Goal: Check status: Check status

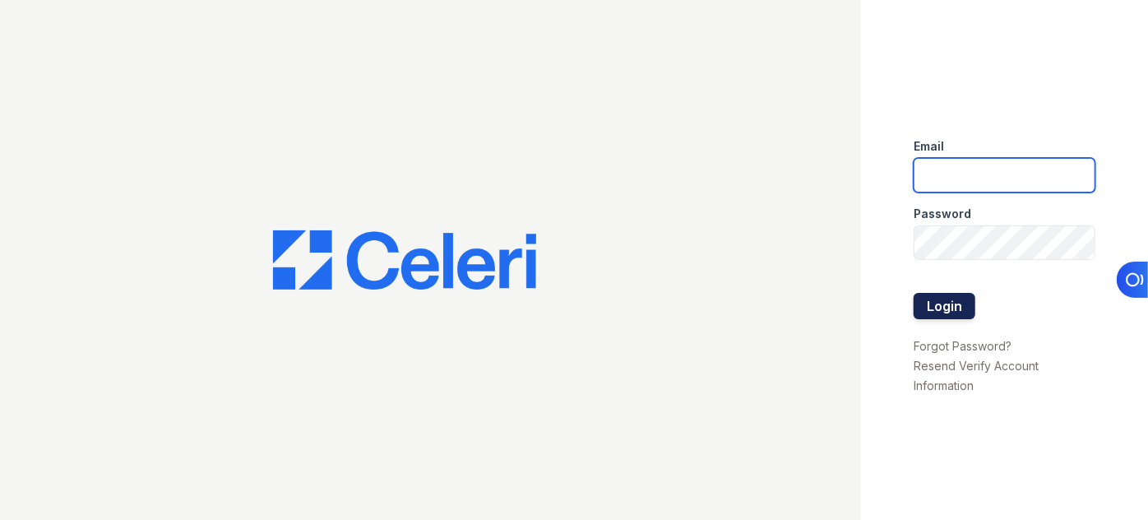
type input "pmateranorozco@lantowerliving.com"
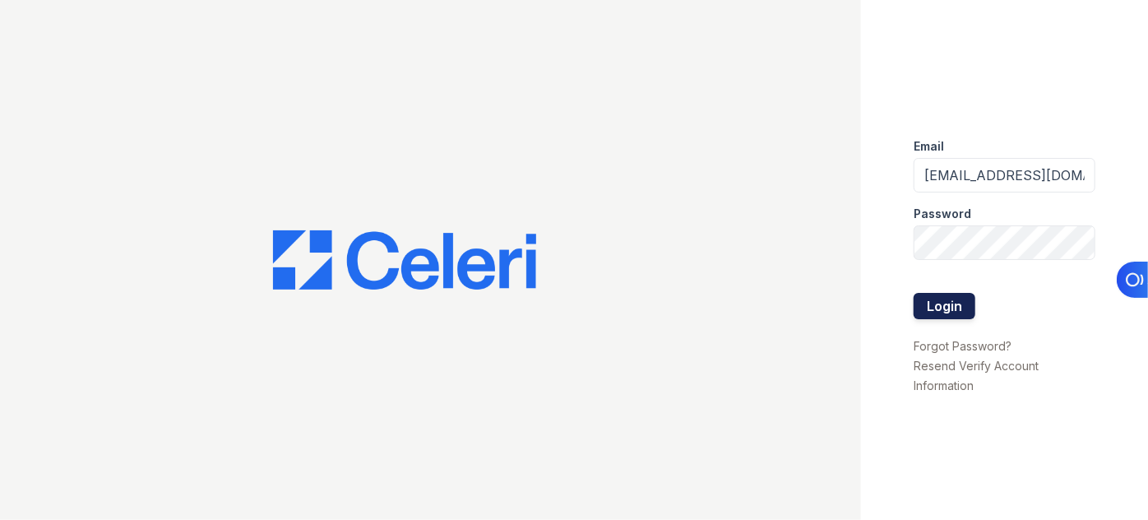
click at [944, 311] on button "Login" at bounding box center [945, 306] width 62 height 26
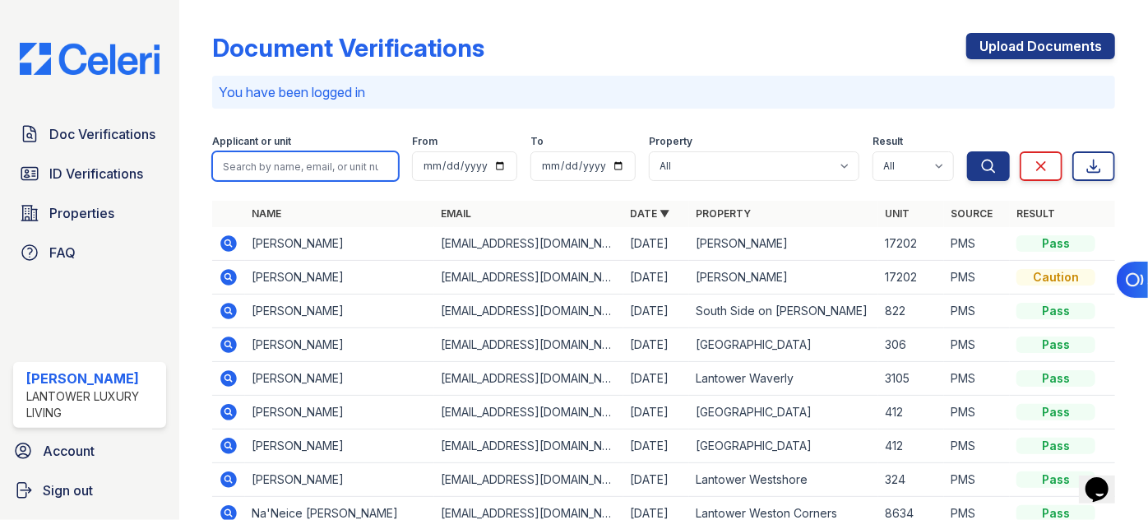
click at [239, 165] on input "search" at bounding box center [305, 166] width 187 height 30
type input "a"
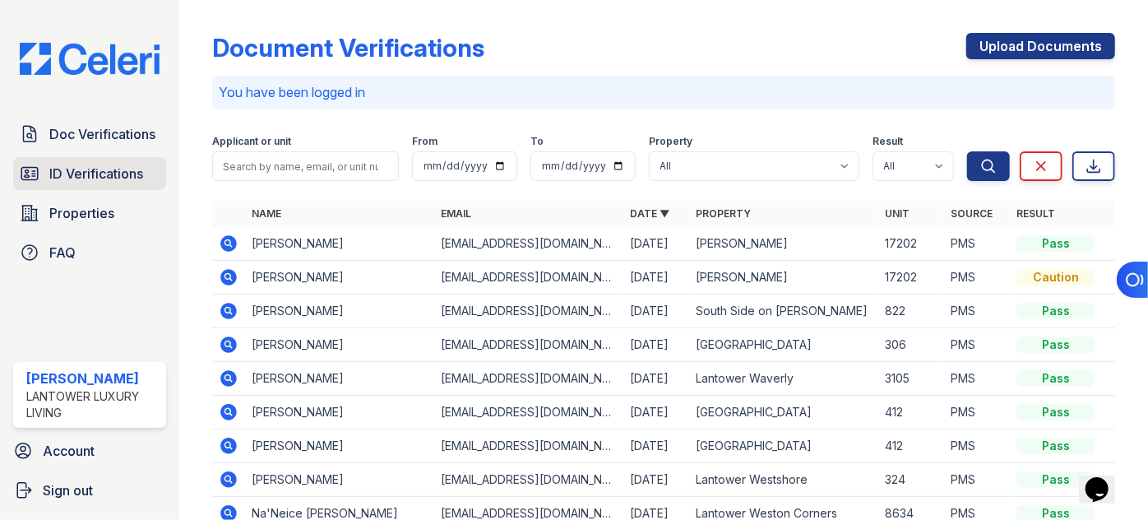
click at [100, 169] on span "ID Verifications" at bounding box center [96, 174] width 94 height 20
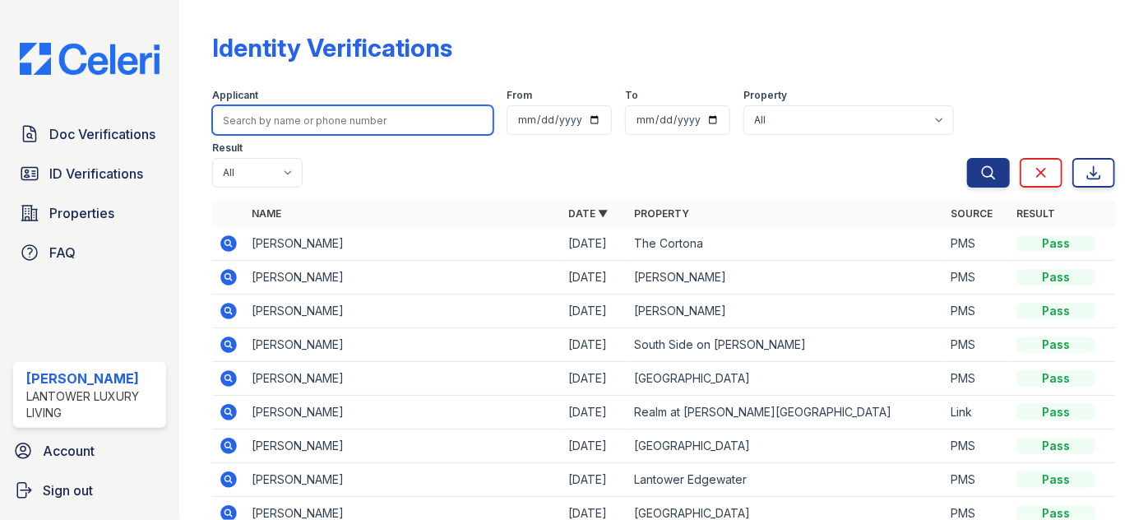
click at [267, 128] on input "search" at bounding box center [352, 120] width 281 height 30
type input "asmaa"
click at [967, 158] on button "Search" at bounding box center [988, 173] width 43 height 30
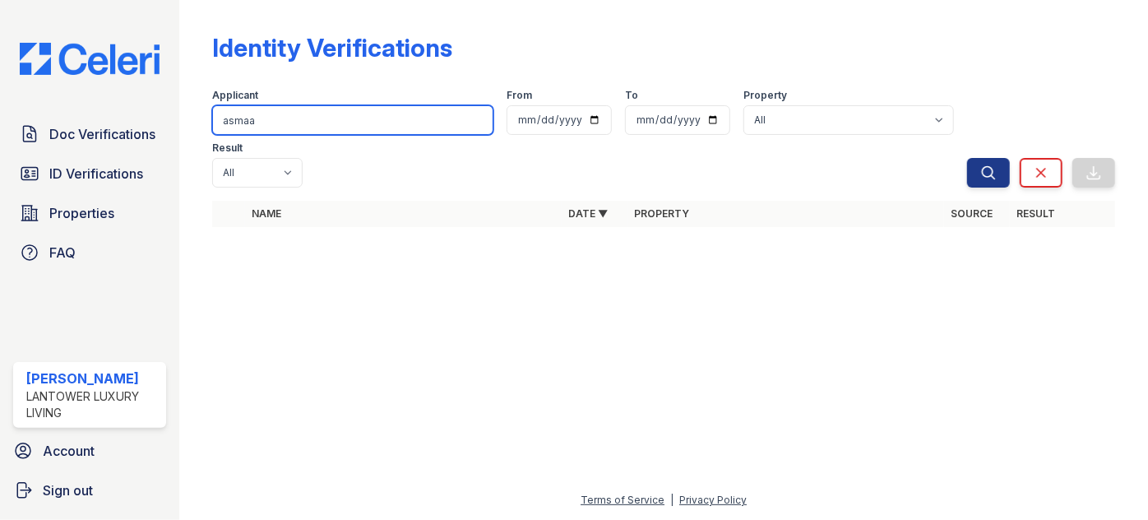
click at [262, 127] on input "asmaa" at bounding box center [352, 120] width 281 height 30
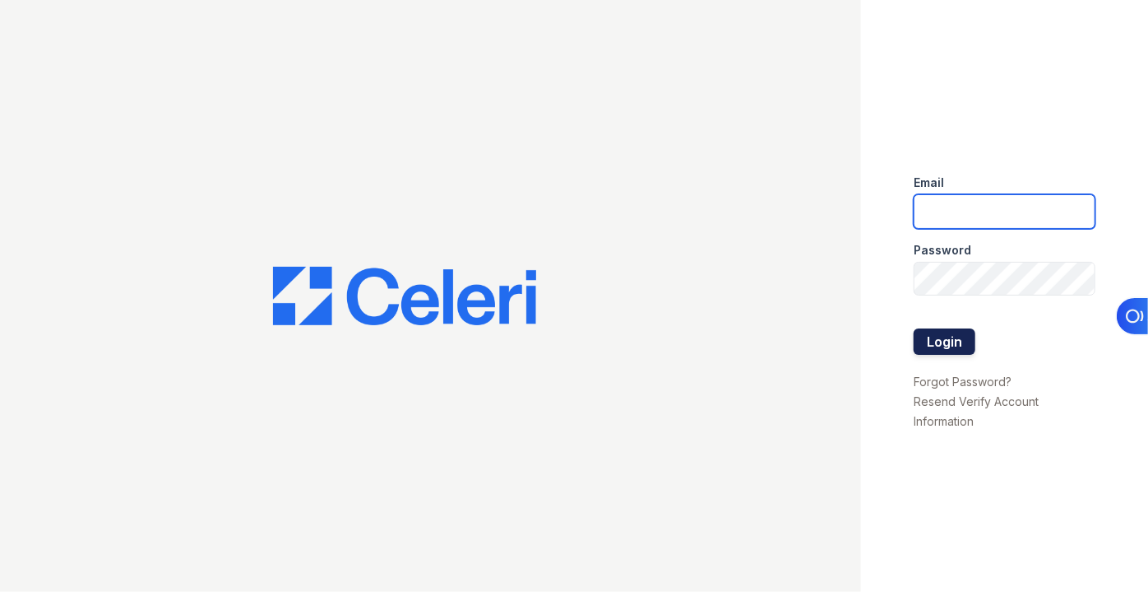
type input "pmateranorozco@lantowerliving.com"
click at [940, 339] on button "Login" at bounding box center [945, 341] width 62 height 26
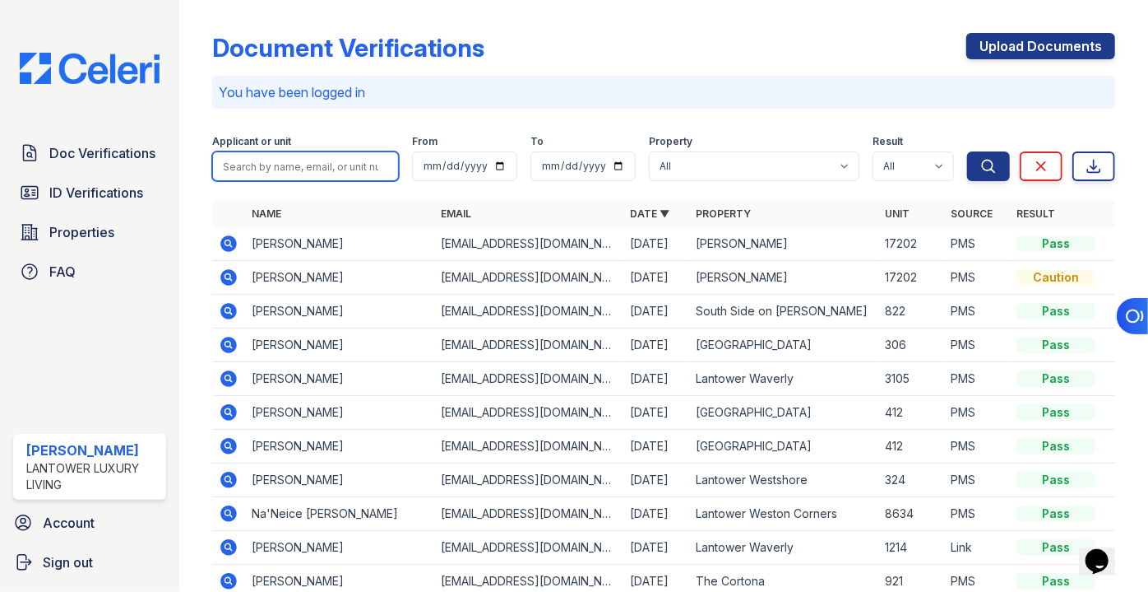
click at [245, 174] on input "search" at bounding box center [305, 166] width 187 height 30
type input "ariel"
click at [967, 151] on button "Search" at bounding box center [988, 166] width 43 height 30
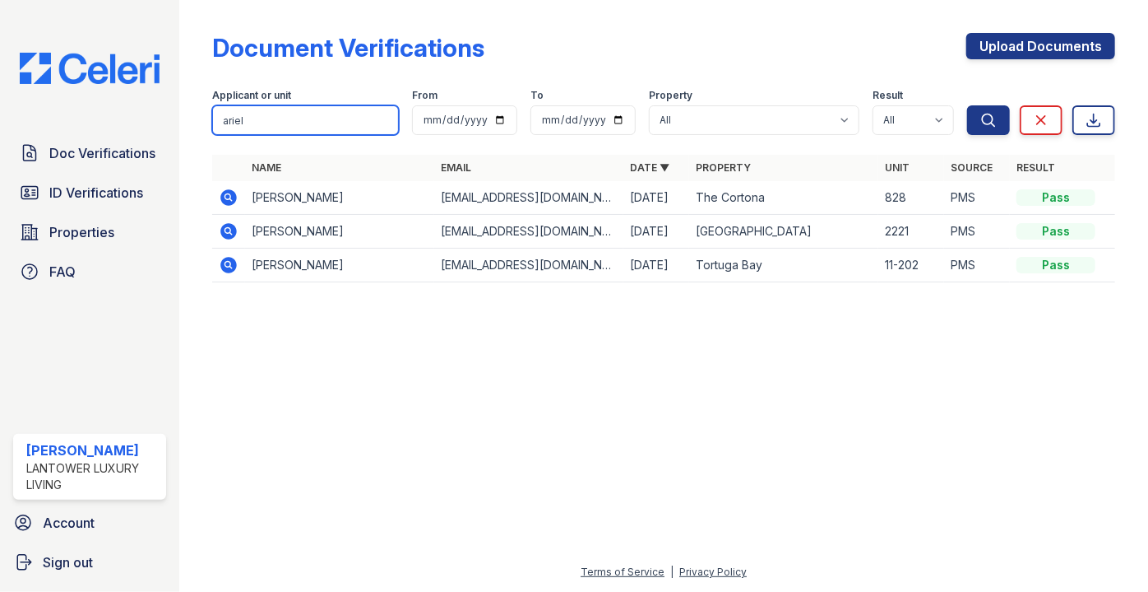
type input "arielhttps://app.getceleri.com/?q%5Bproperty_id_eq%5D=&q%5Bs%5D%5B%5D=applicant…"
drag, startPoint x: 303, startPoint y: 130, endPoint x: 336, endPoint y: 122, distance: 33.9
click at [304, 128] on input "arielhttps://app.getceleri.com/?q%5Bproperty_id_eq%5D=&q%5Bs%5D%5B%5D=applicant…" at bounding box center [305, 120] width 187 height 30
click at [383, 118] on input "arielhttps://app.getceleri.com/?q%5Bproperty_id_eq%5D=&q%5Bs%5D%5B%5D=applicant…" at bounding box center [305, 120] width 187 height 30
click at [309, 121] on input "search" at bounding box center [305, 120] width 187 height 30
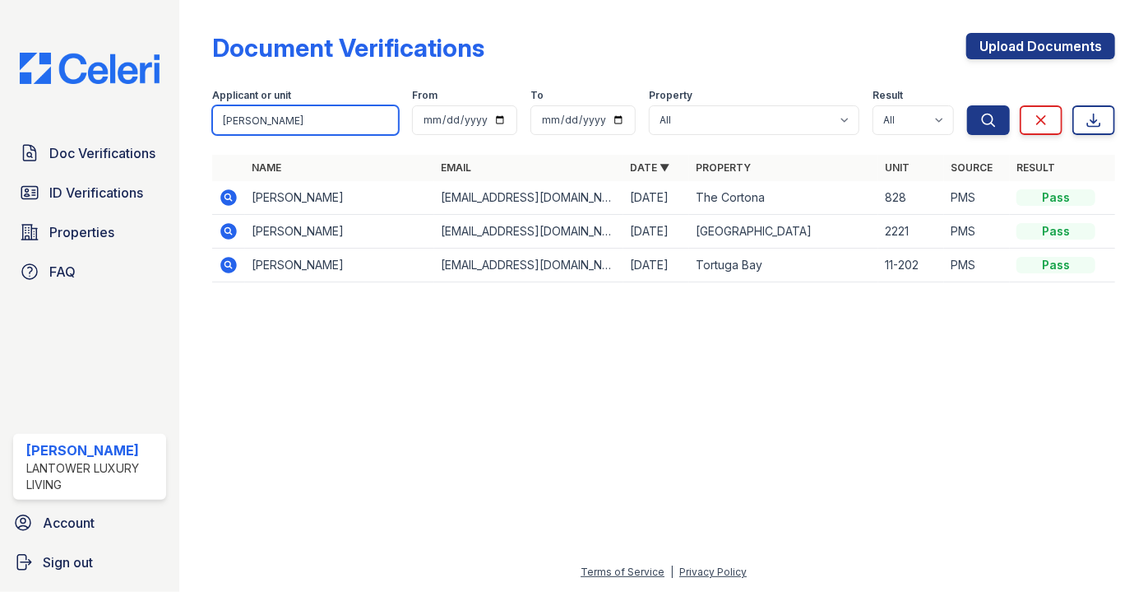
type input "carpenter"
click at [967, 105] on button "Search" at bounding box center [988, 120] width 43 height 30
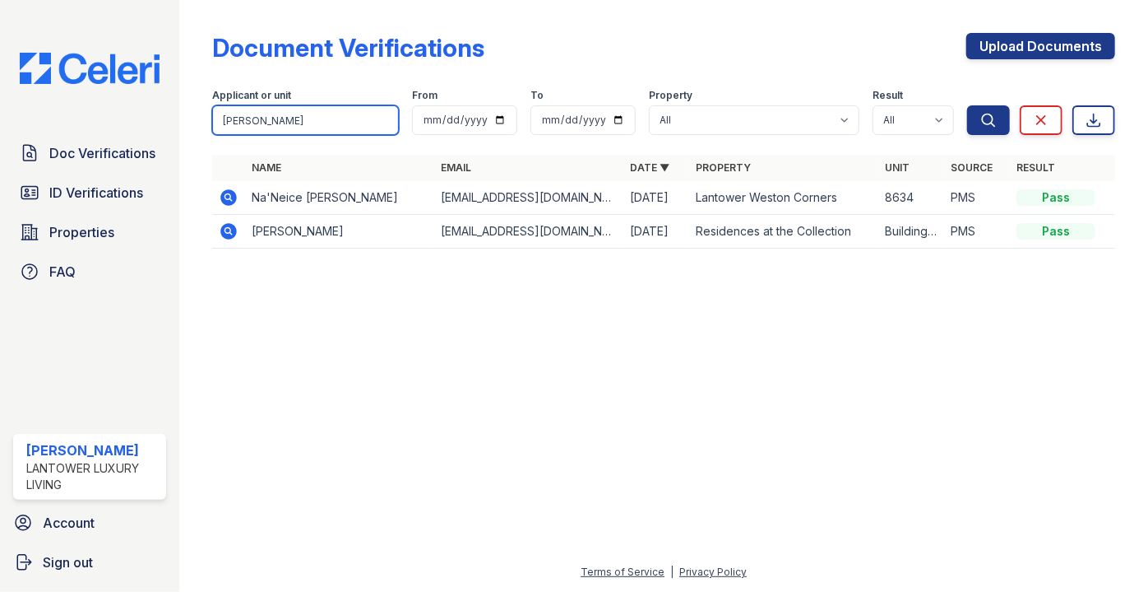
drag, startPoint x: 270, startPoint y: 128, endPoint x: 186, endPoint y: 133, distance: 84.1
click at [186, 133] on div "Document Verifications Upload Documents Filter Applicant or unit carpenter From…" at bounding box center [663, 296] width 969 height 592
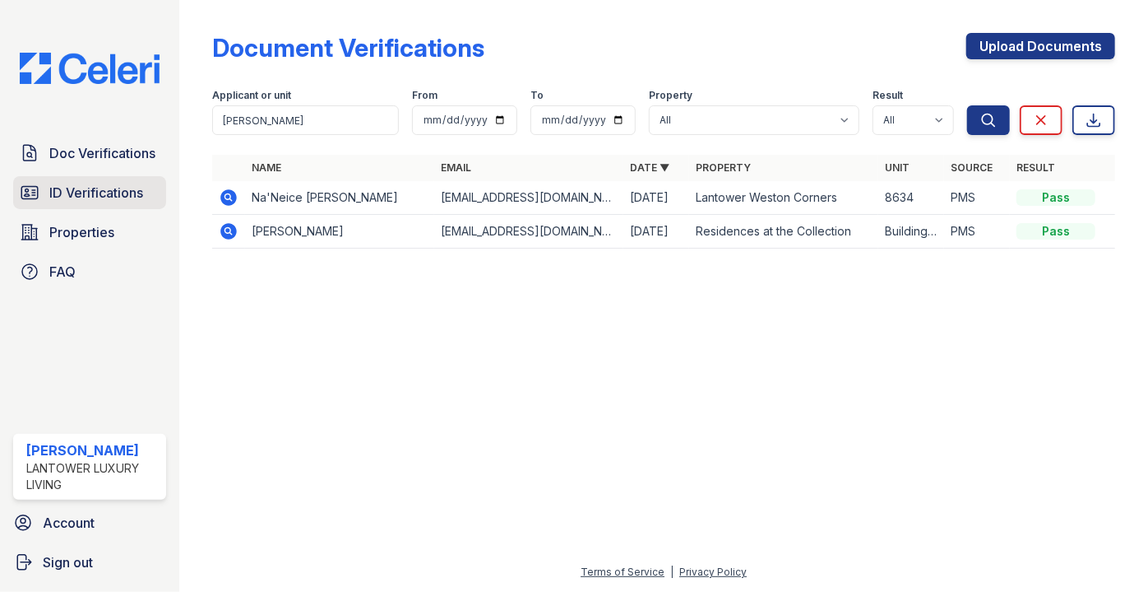
click at [79, 201] on span "ID Verifications" at bounding box center [96, 193] width 94 height 20
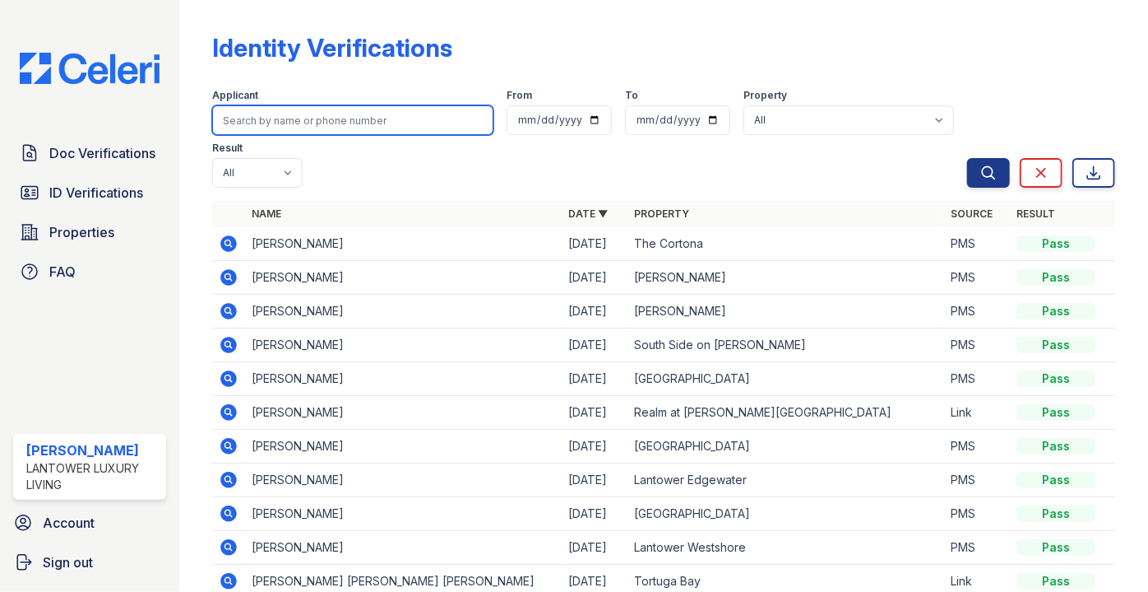
click at [299, 114] on input "search" at bounding box center [352, 120] width 281 height 30
paste input "carpenter"
type input "carpenter"
click at [967, 158] on button "Search" at bounding box center [988, 173] width 43 height 30
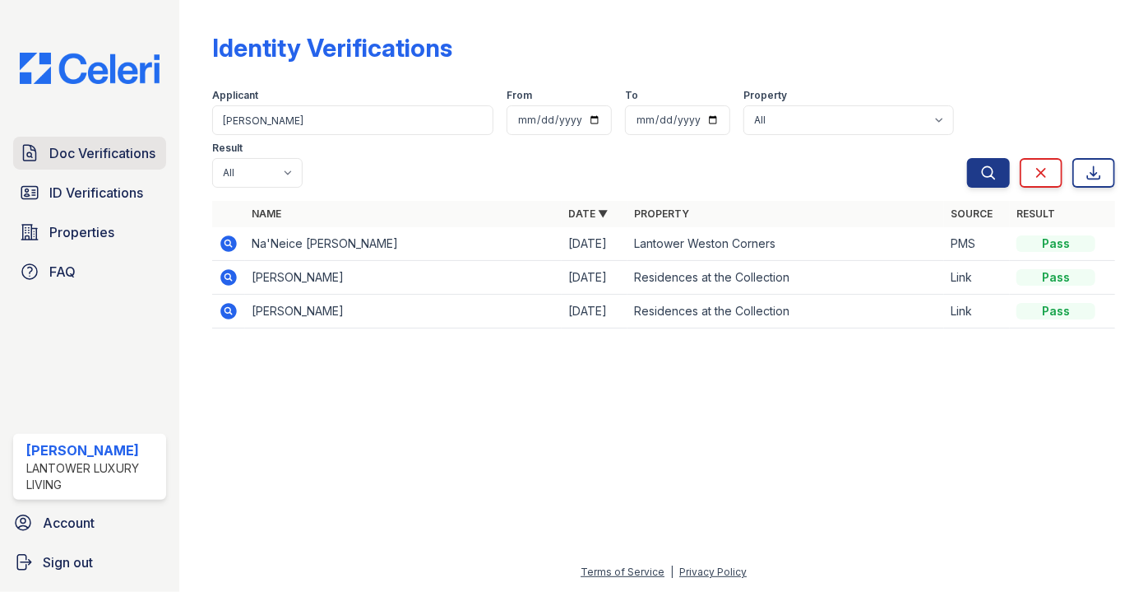
click at [110, 158] on span "Doc Verifications" at bounding box center [102, 153] width 106 height 20
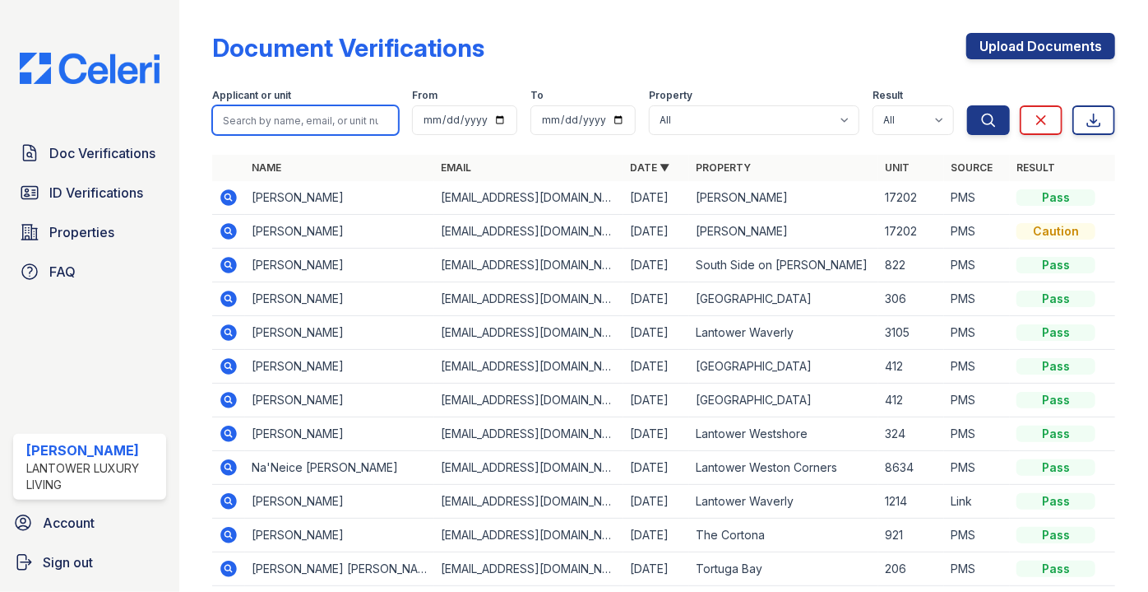
drag, startPoint x: 322, startPoint y: 109, endPoint x: 314, endPoint y: 120, distance: 13.7
click at [319, 115] on input "search" at bounding box center [305, 120] width 187 height 30
paste input "carpenter"
type input "carpenter"
click at [967, 105] on button "Search" at bounding box center [988, 120] width 43 height 30
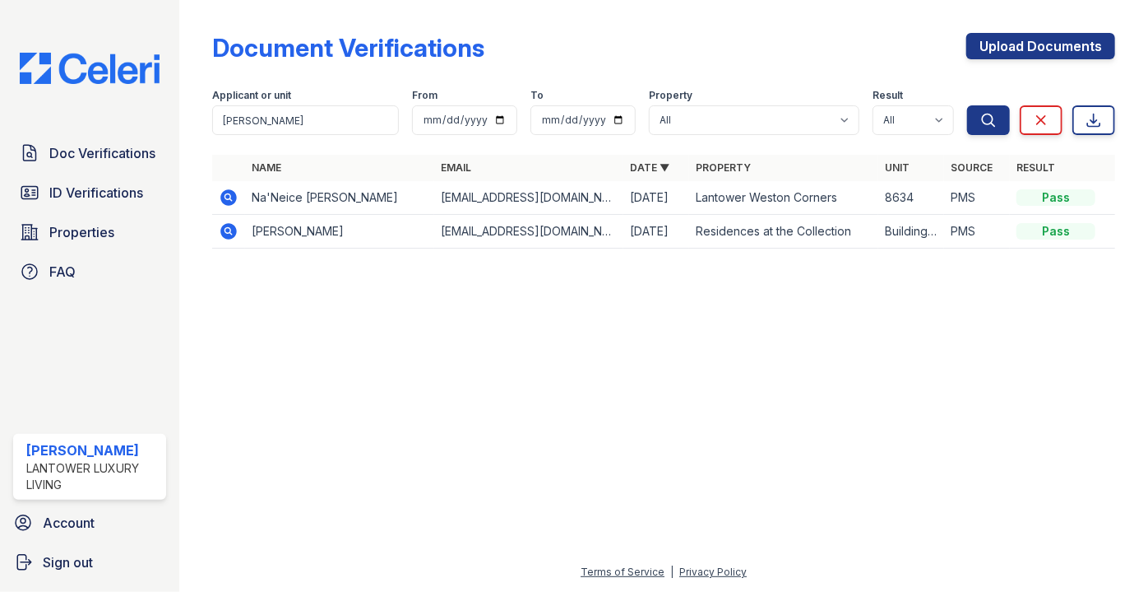
click at [232, 198] on icon at bounding box center [229, 197] width 16 height 16
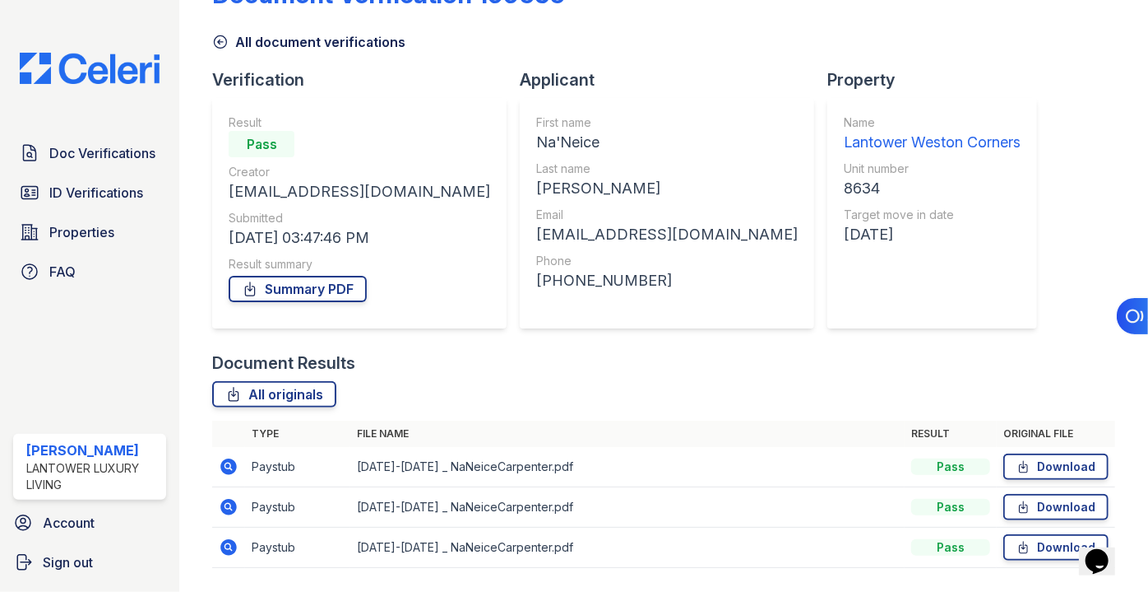
scroll to position [100, 0]
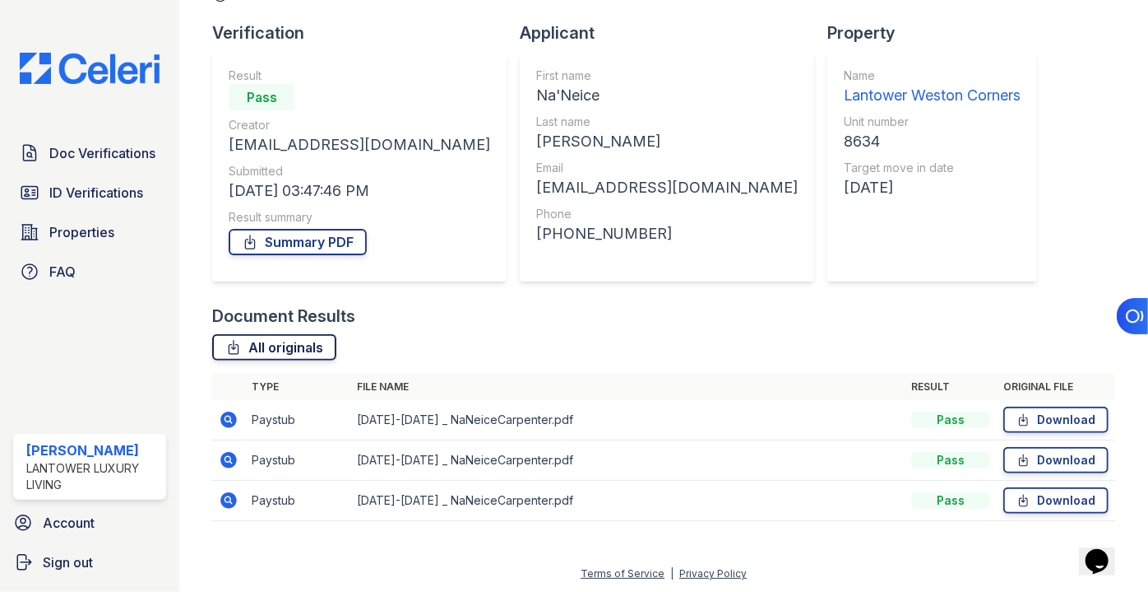
click at [309, 336] on link "All originals" at bounding box center [274, 347] width 124 height 26
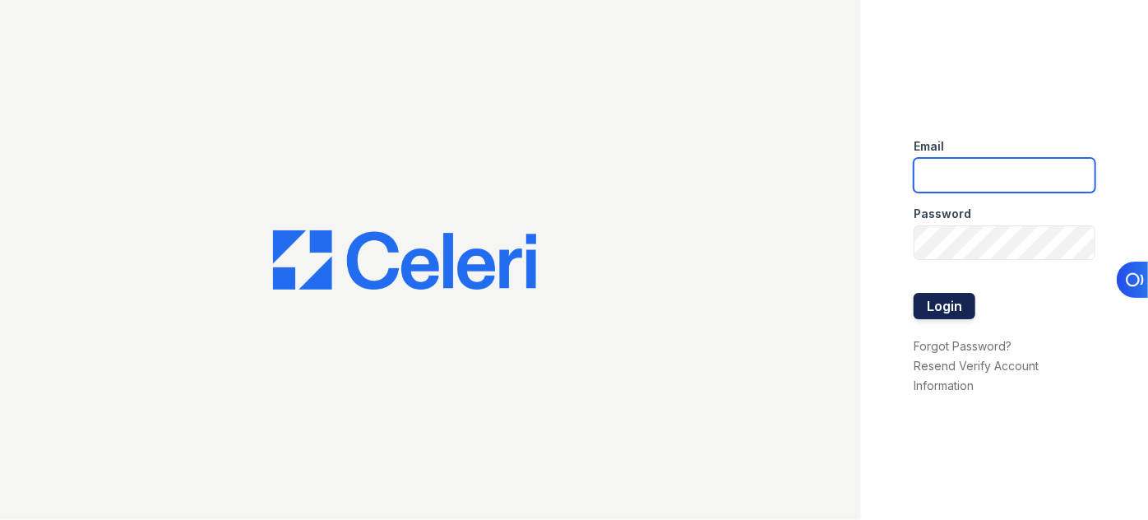
type input "[EMAIL_ADDRESS][DOMAIN_NAME]"
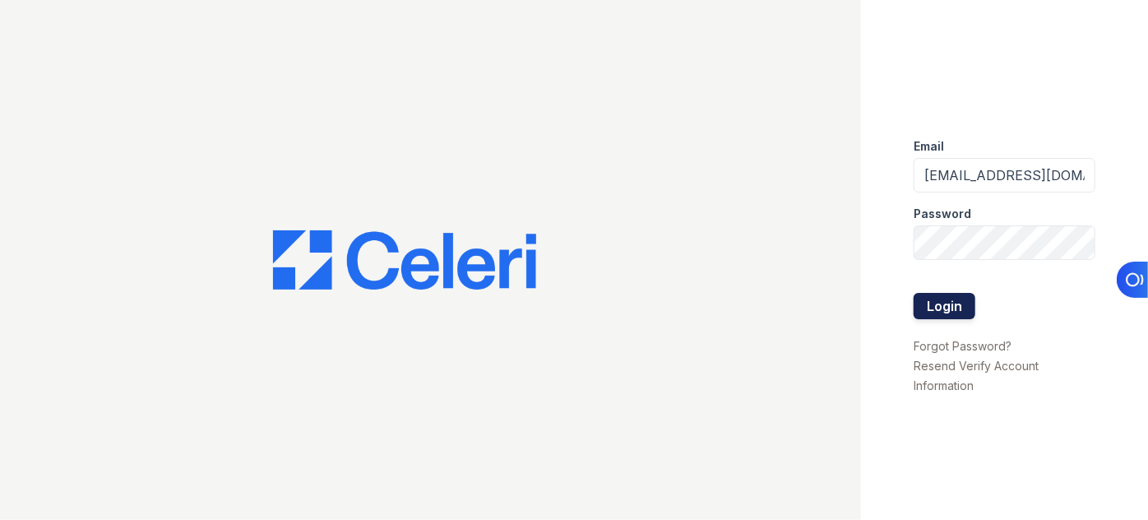
click at [945, 306] on button "Login" at bounding box center [945, 306] width 62 height 26
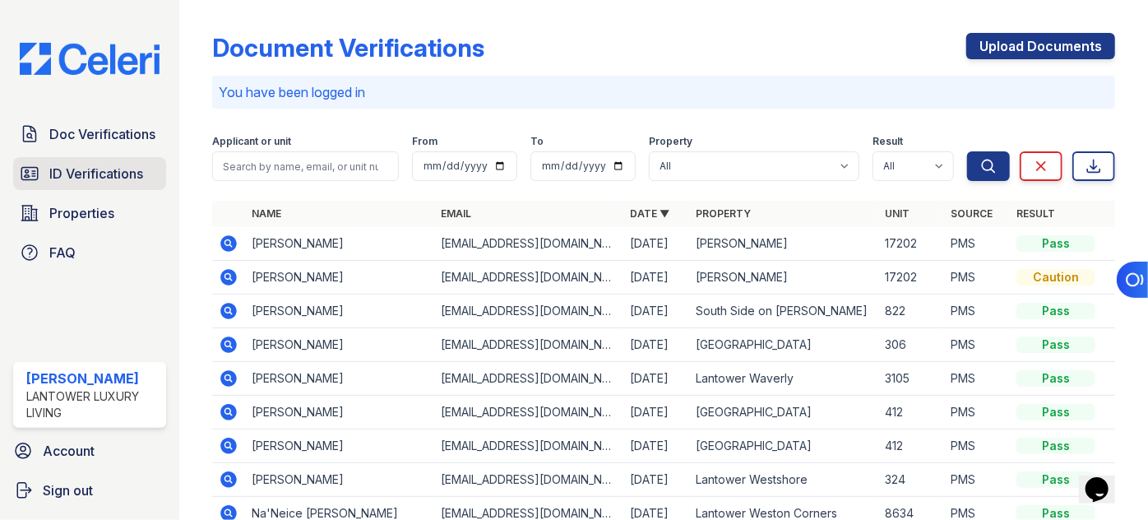
click at [114, 164] on span "ID Verifications" at bounding box center [96, 174] width 94 height 20
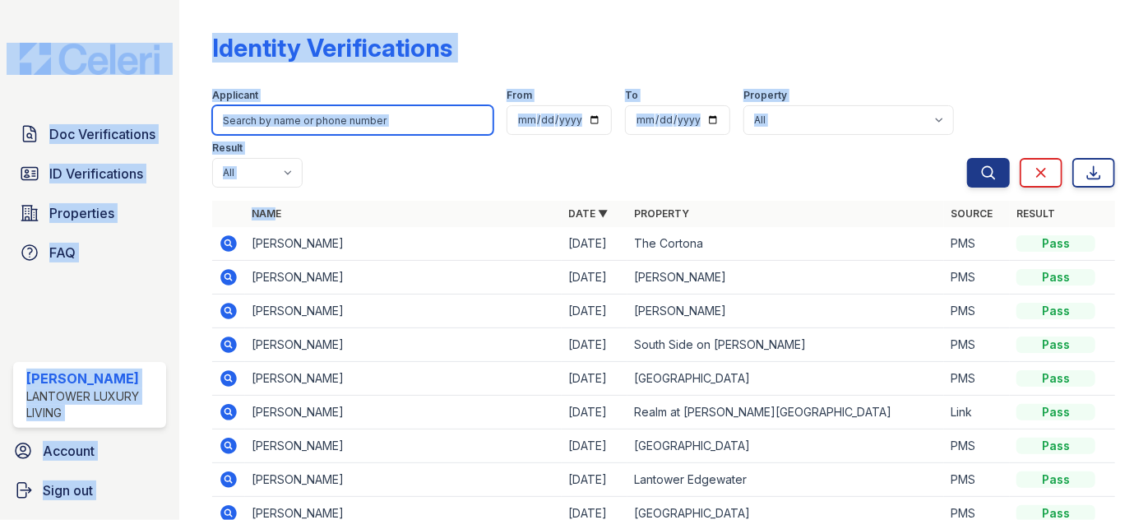
click at [296, 125] on input "search" at bounding box center [352, 120] width 281 height 30
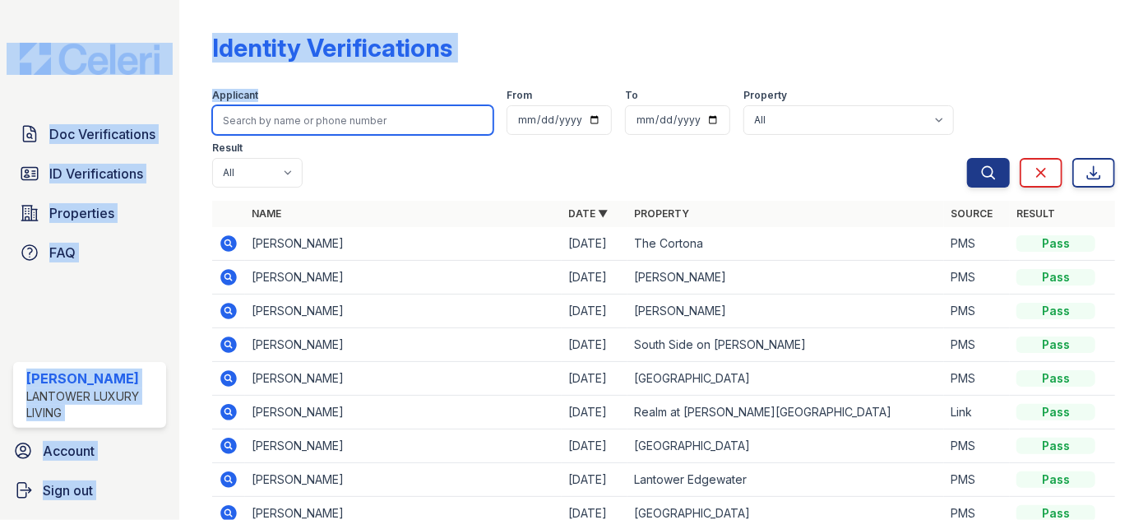
click at [296, 125] on input "search" at bounding box center [352, 120] width 281 height 30
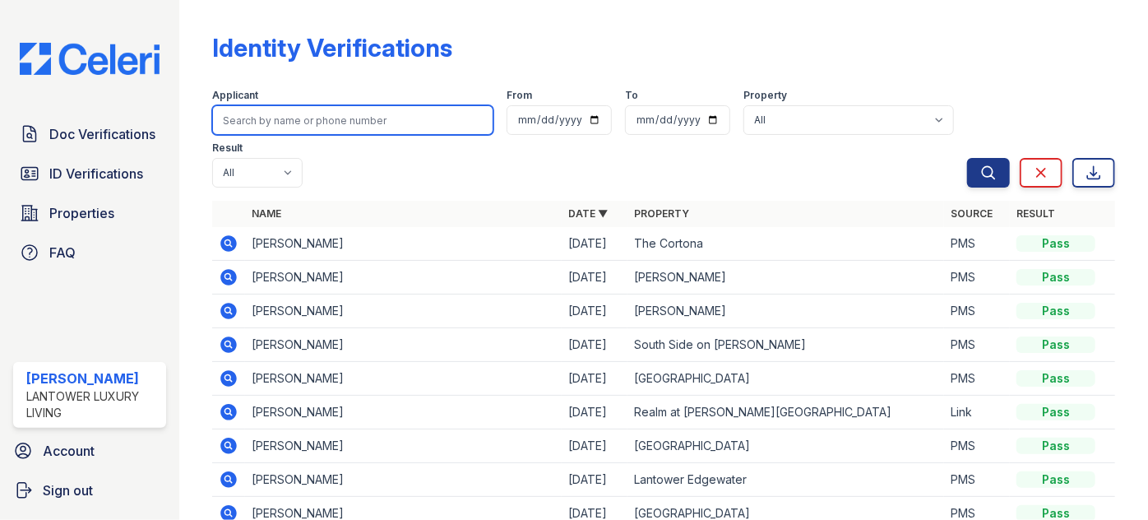
click at [304, 130] on input "search" at bounding box center [352, 120] width 281 height 30
type input "ridou"
click at [967, 158] on button "Search" at bounding box center [988, 173] width 43 height 30
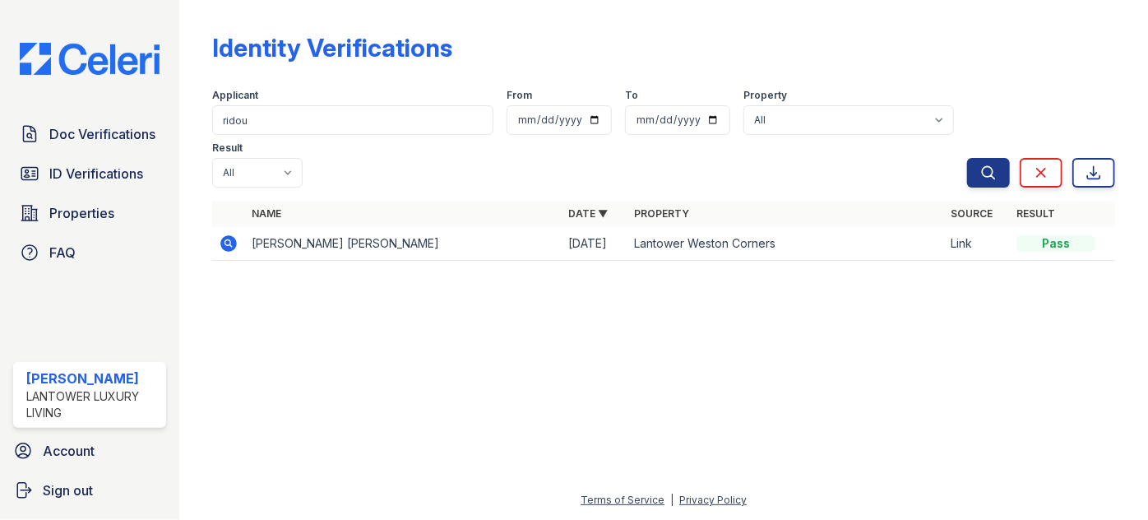
click at [223, 235] on icon at bounding box center [229, 243] width 16 height 16
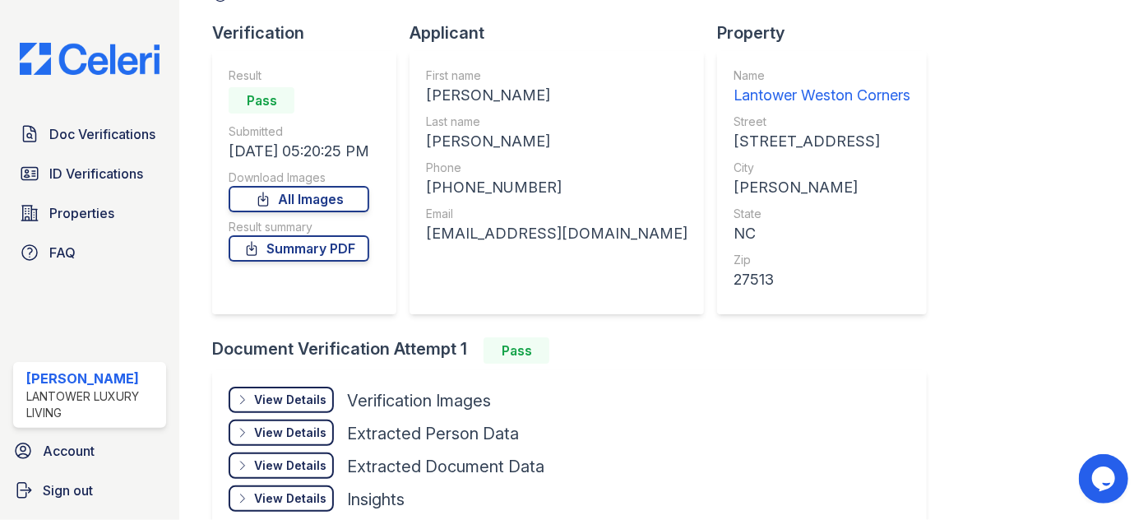
scroll to position [191, 0]
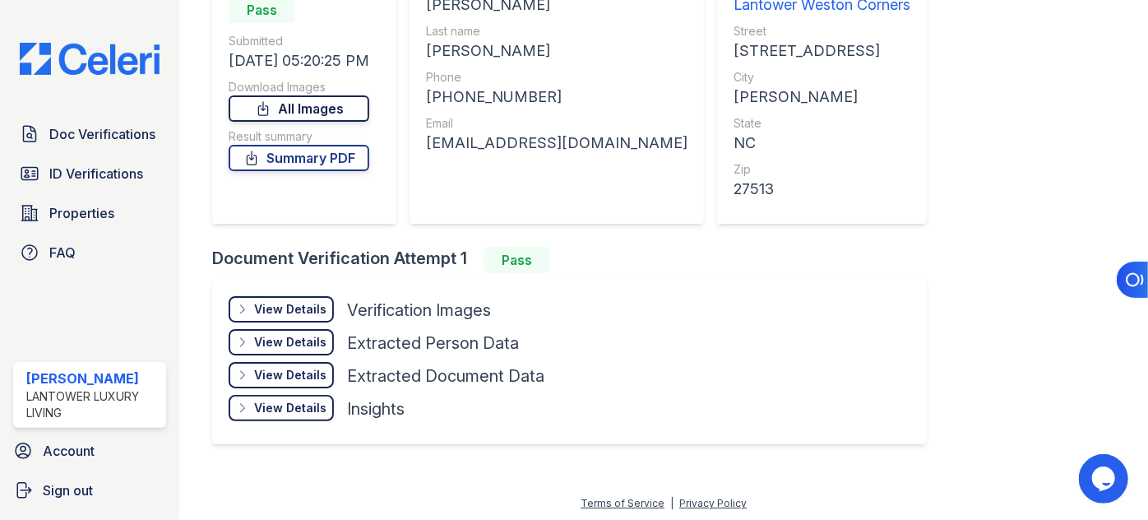
click at [303, 119] on link "All Images" at bounding box center [299, 108] width 141 height 26
click at [290, 101] on link "All Images" at bounding box center [299, 108] width 141 height 26
click at [302, 163] on link "Summary PDF" at bounding box center [299, 158] width 141 height 26
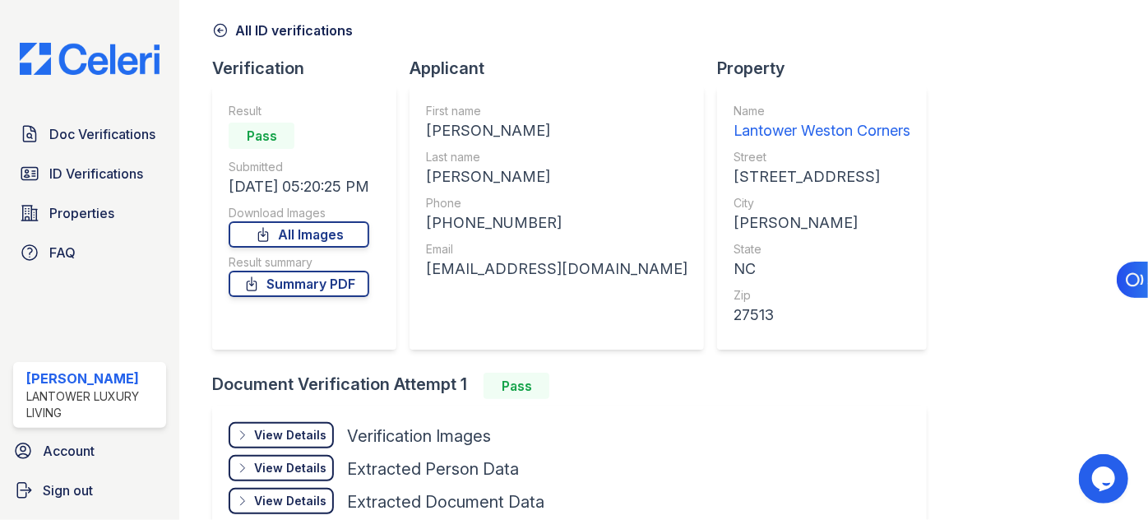
scroll to position [149, 0]
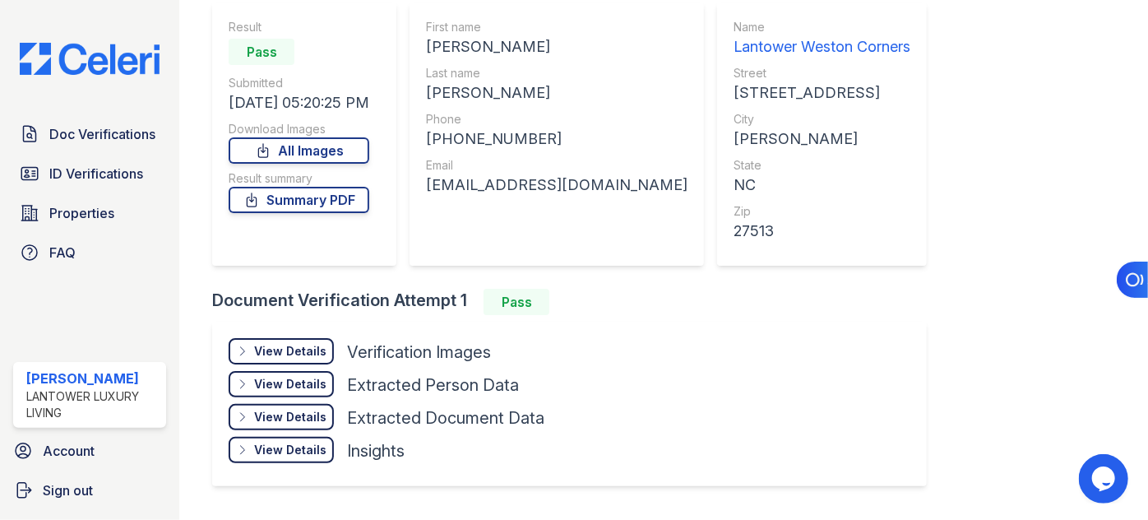
click at [70, 180] on div "Doc Verifications ID Verifications Properties FAQ" at bounding box center [90, 193] width 166 height 151
